Goal: Task Accomplishment & Management: Manage account settings

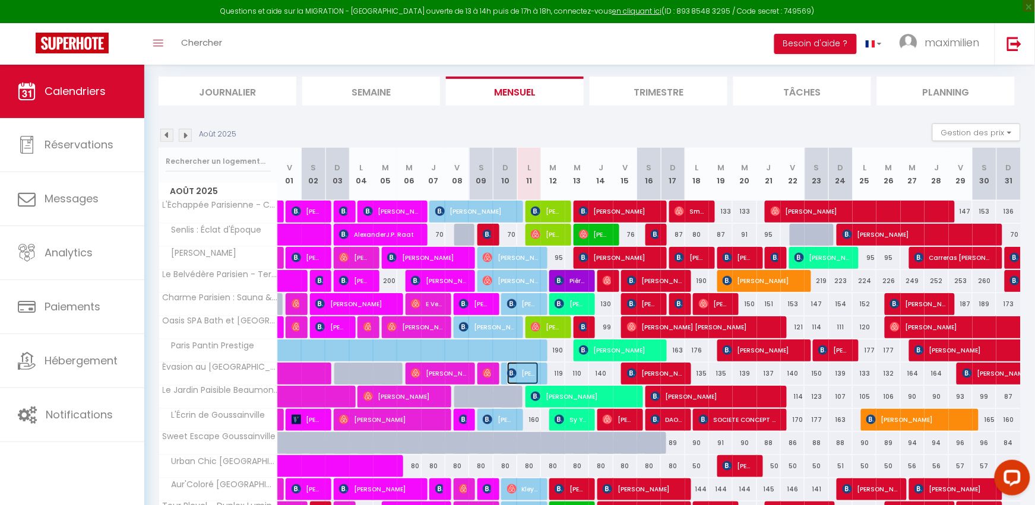
click at [528, 380] on span "[PERSON_NAME]" at bounding box center [522, 373] width 31 height 23
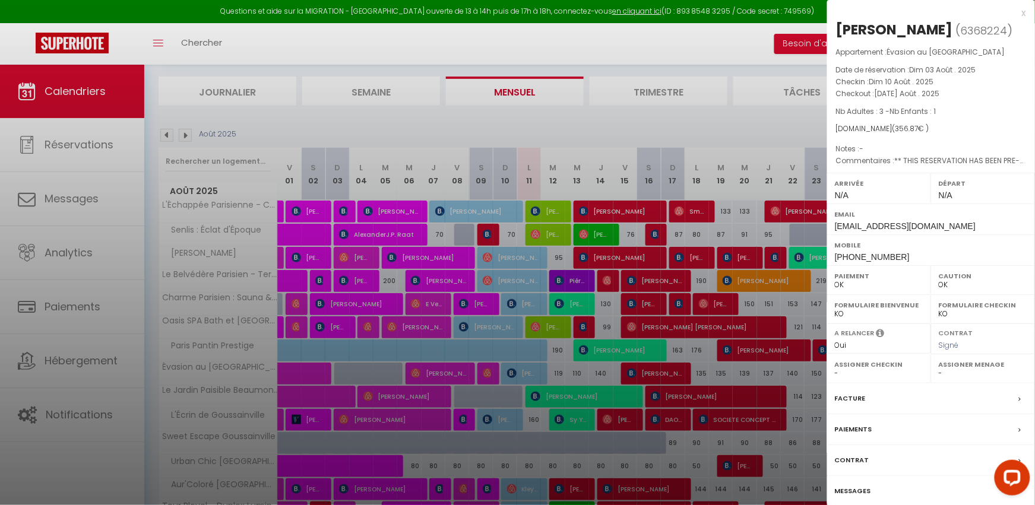
click at [1026, 14] on div "x" at bounding box center [926, 13] width 199 height 14
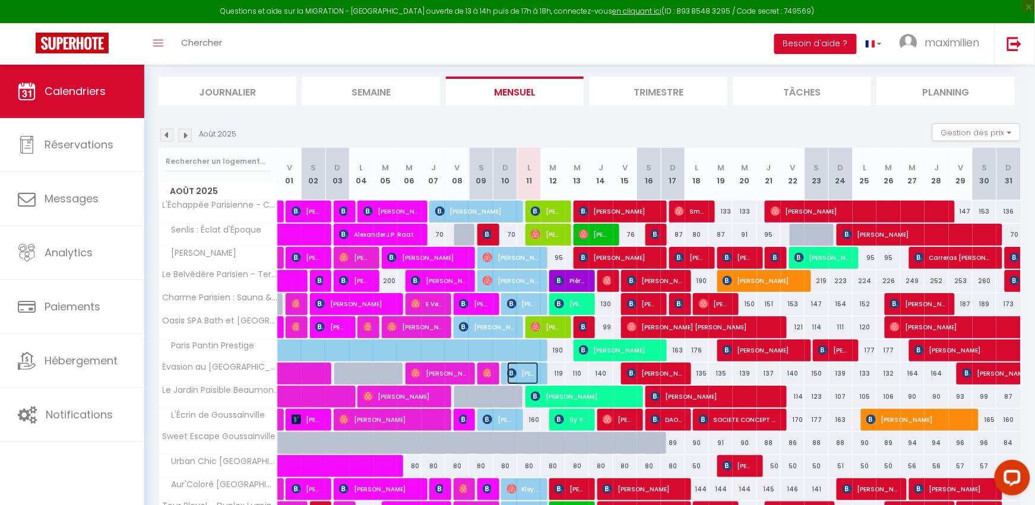
click at [528, 379] on span "[PERSON_NAME]" at bounding box center [522, 373] width 31 height 23
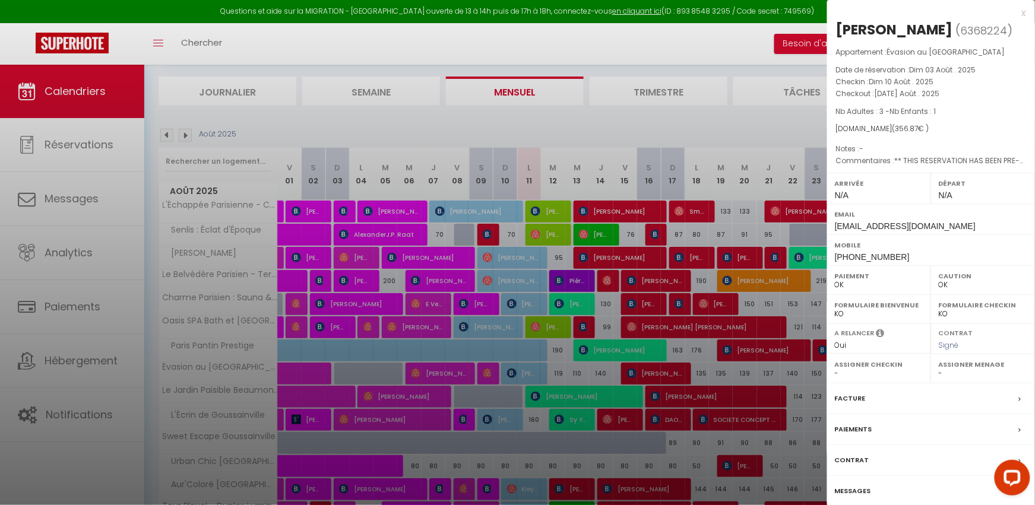
click at [878, 495] on div "Messages" at bounding box center [931, 491] width 208 height 31
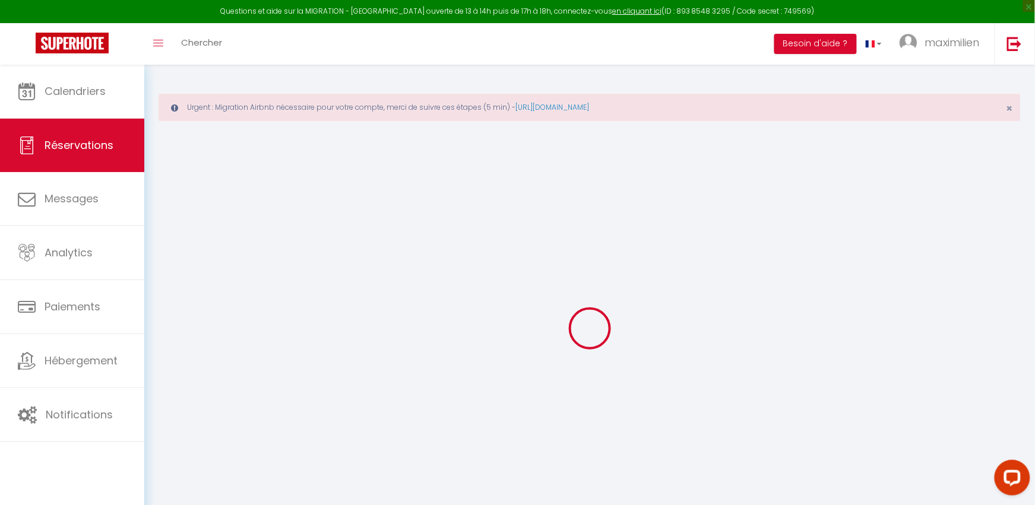
select select
checkbox input "false"
type textarea "** THIS RESERVATION HAS BEEN PRE-PAID ** Approximate time of arrival: between 1…"
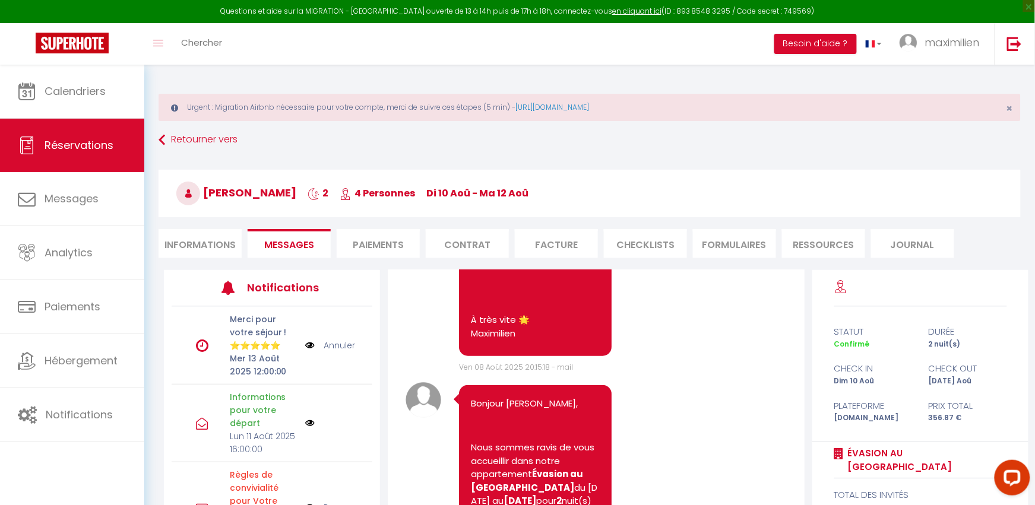
scroll to position [3066, 0]
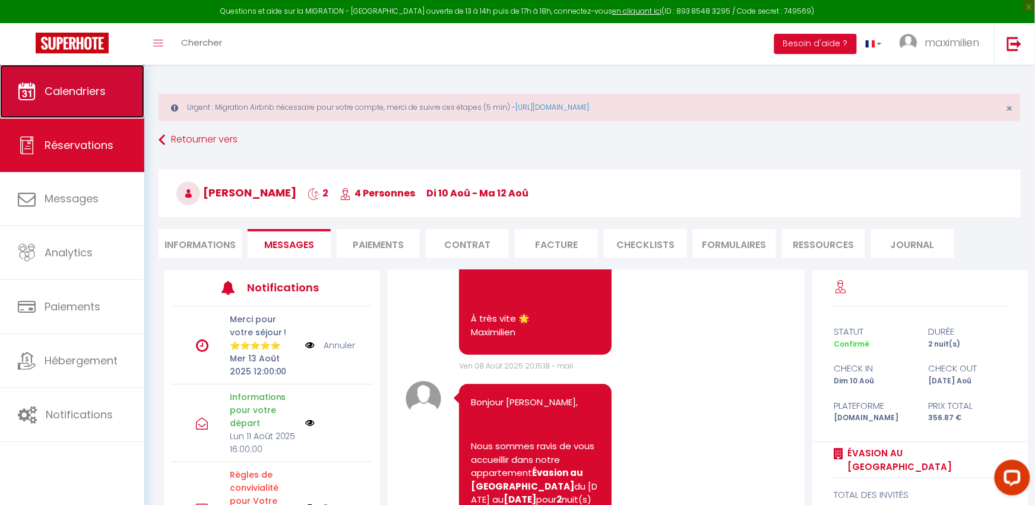
click at [94, 75] on link "Calendriers" at bounding box center [72, 91] width 144 height 53
